Goal: Obtain resource: Download file/media

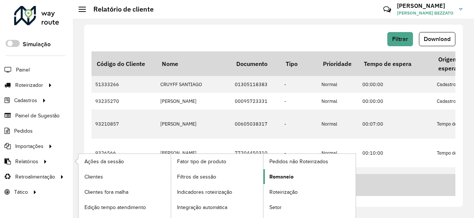
click at [276, 179] on link "Romaneio" at bounding box center [309, 176] width 92 height 15
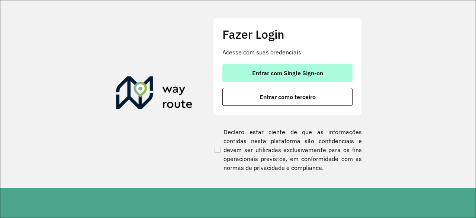
click at [260, 70] on span "Entrar com Single Sign-on" at bounding box center [287, 73] width 71 height 6
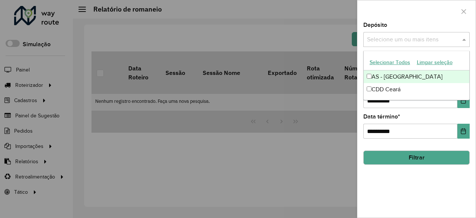
click at [396, 35] on input "text" at bounding box center [412, 39] width 95 height 9
click at [396, 62] on button "Selecionar Todos" at bounding box center [389, 63] width 47 height 12
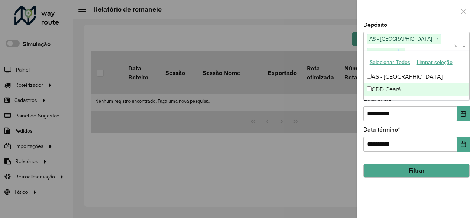
click at [405, 163] on button "Filtrar" at bounding box center [416, 170] width 106 height 14
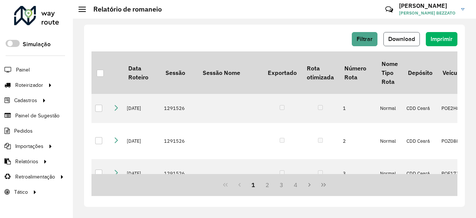
click at [406, 41] on span "Download" at bounding box center [401, 39] width 27 height 6
